Goal: Browse casually

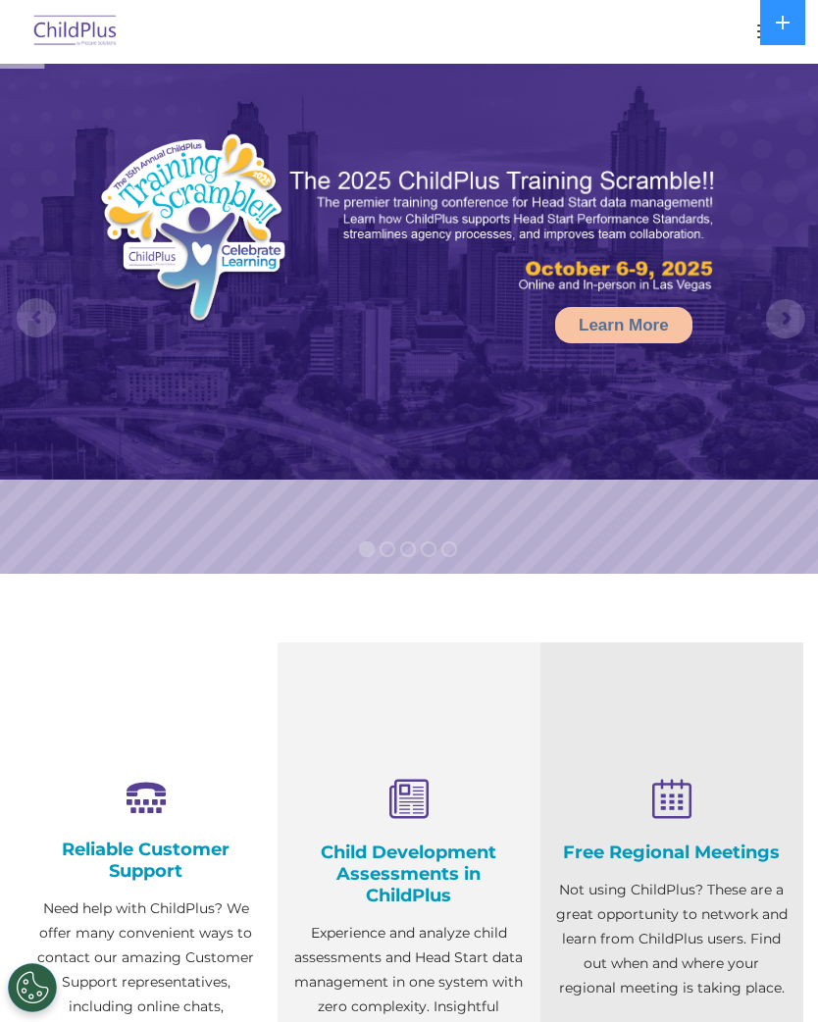
select select "MEDIUM"
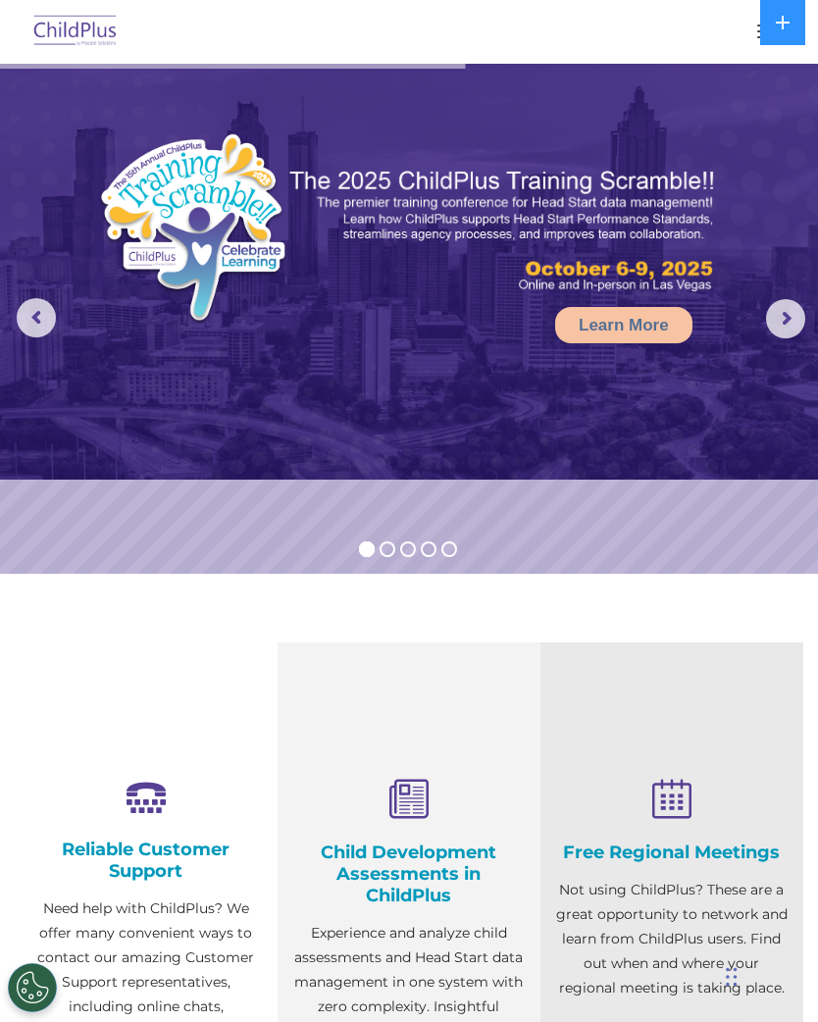
click at [83, 54] on img at bounding box center [75, 32] width 92 height 46
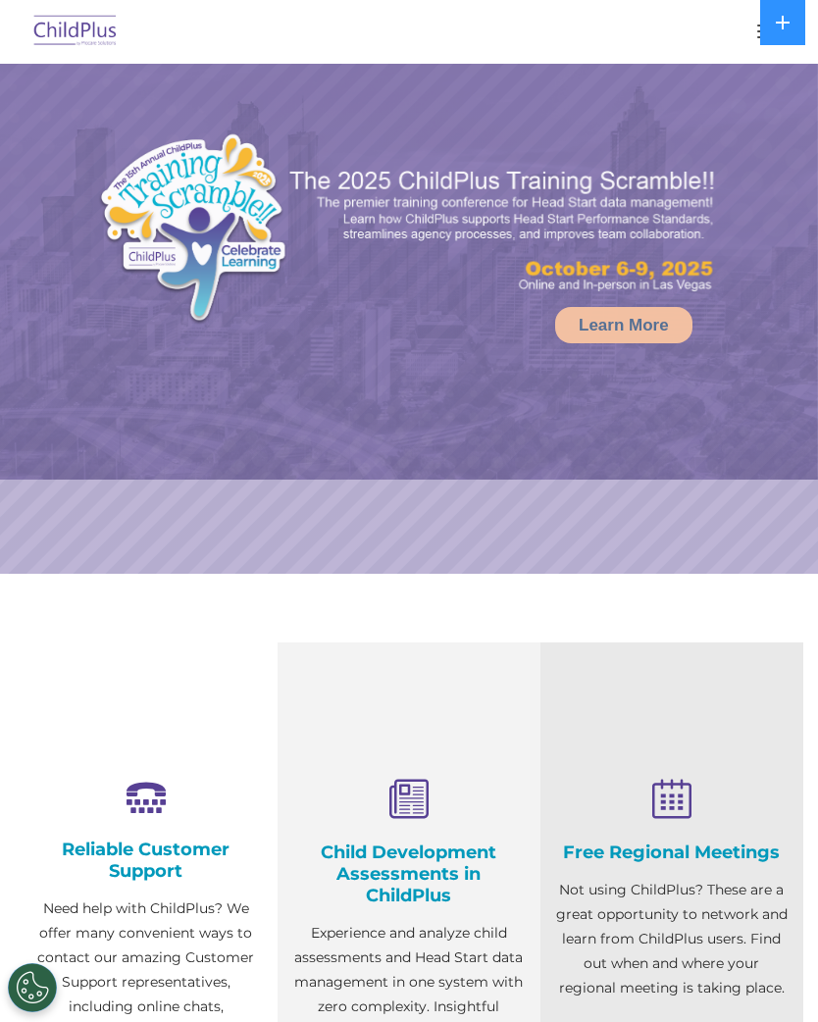
select select "MEDIUM"
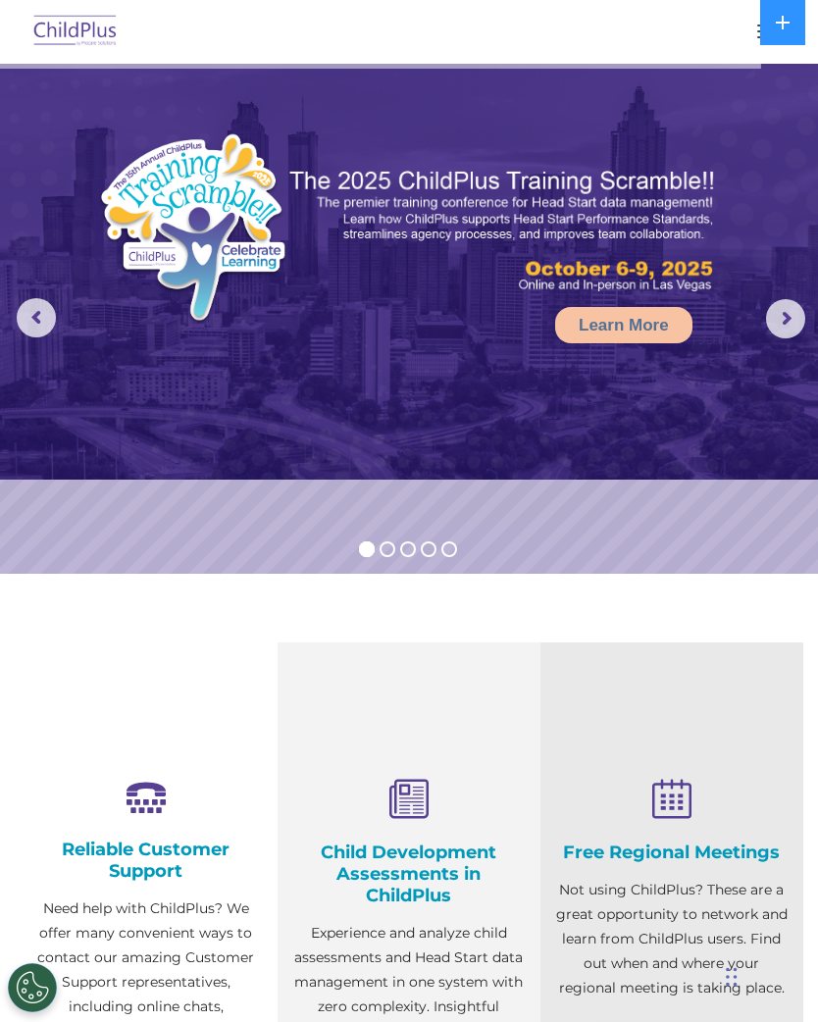
click at [772, 29] on button at bounding box center [782, 22] width 45 height 45
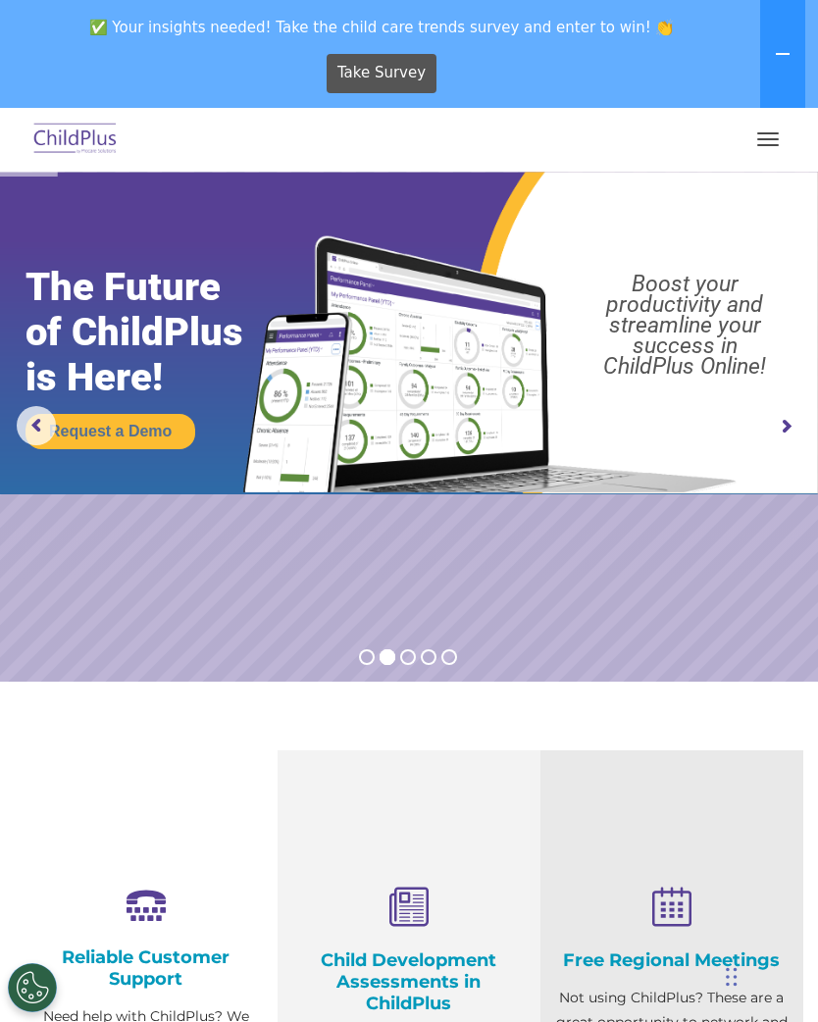
click at [758, 152] on button "button" at bounding box center [767, 139] width 41 height 31
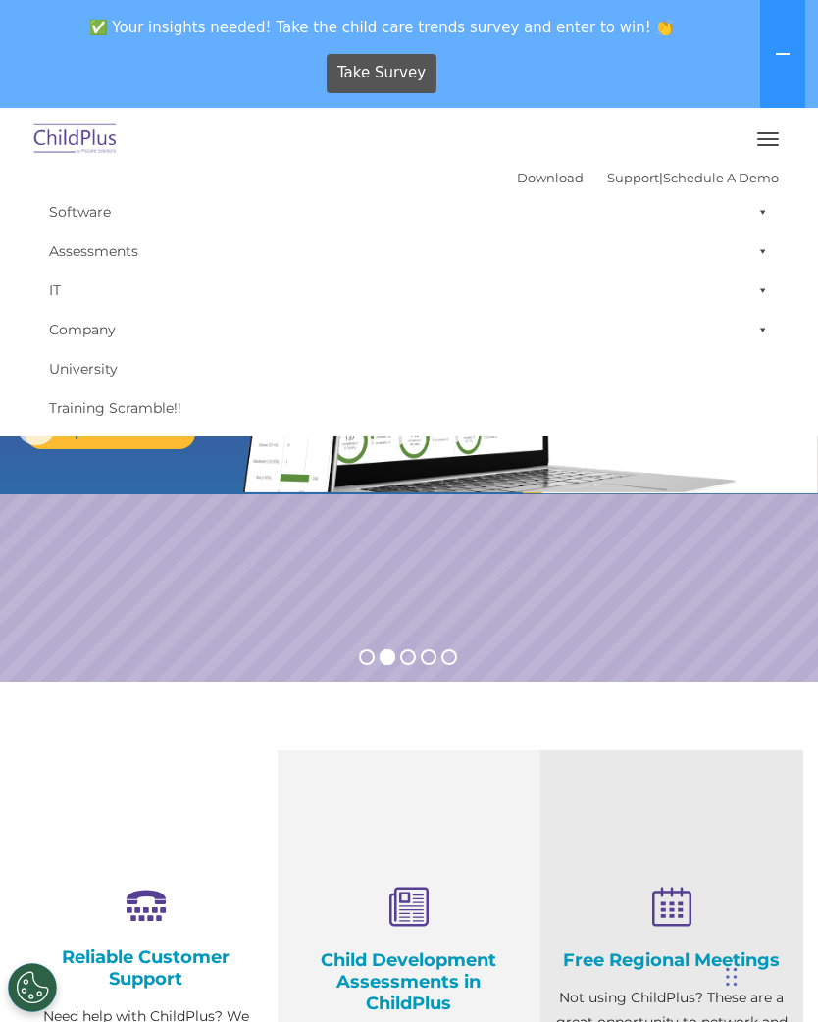
click at [756, 150] on button "button" at bounding box center [767, 139] width 41 height 31
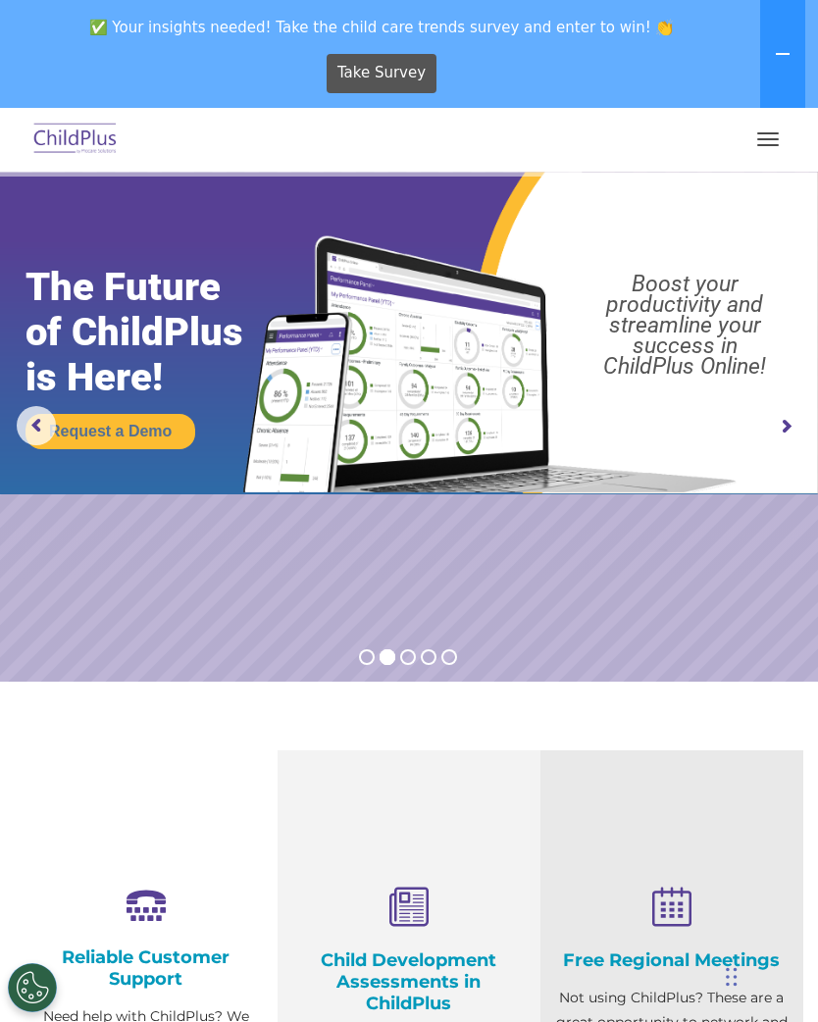
click at [749, 155] on div at bounding box center [408, 139] width 739 height 47
click at [756, 142] on button "button" at bounding box center [767, 139] width 41 height 31
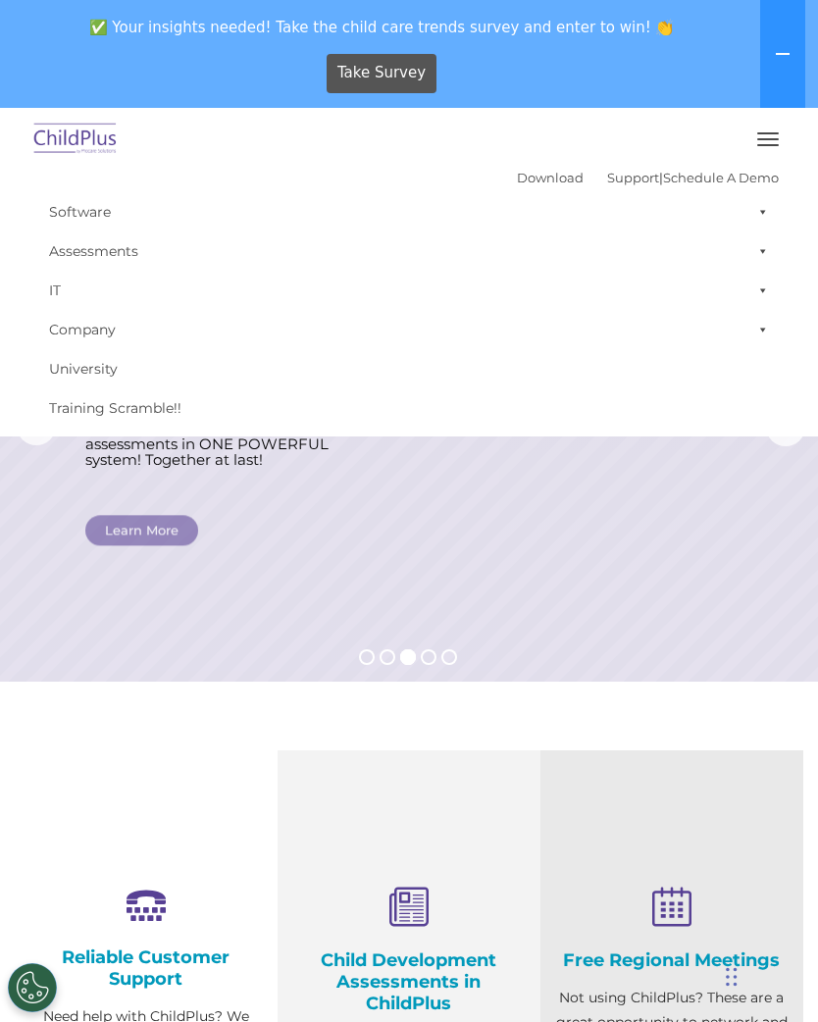
click at [57, 162] on img at bounding box center [75, 140] width 92 height 46
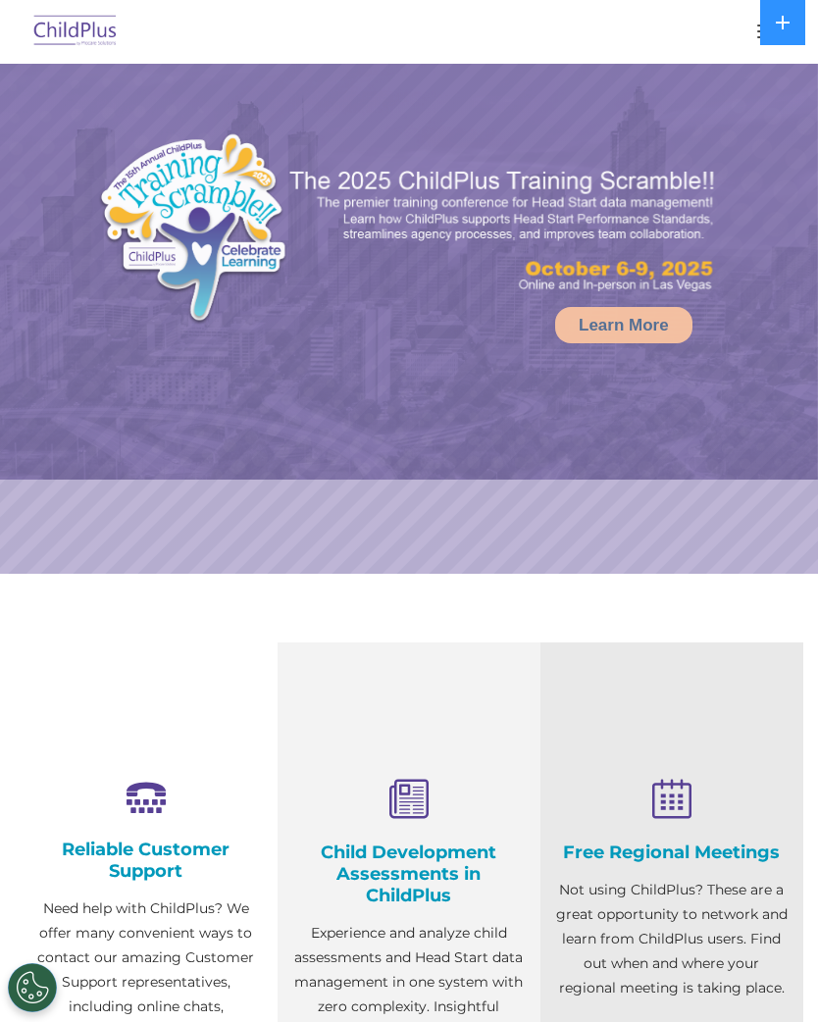
select select "MEDIUM"
